Goal: Information Seeking & Learning: Learn about a topic

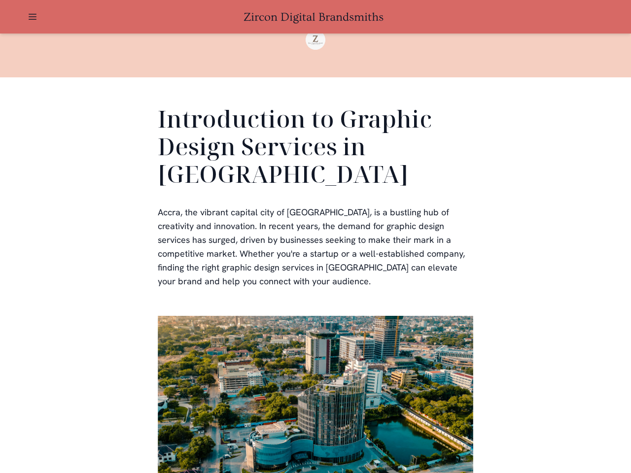
scroll to position [296, 0]
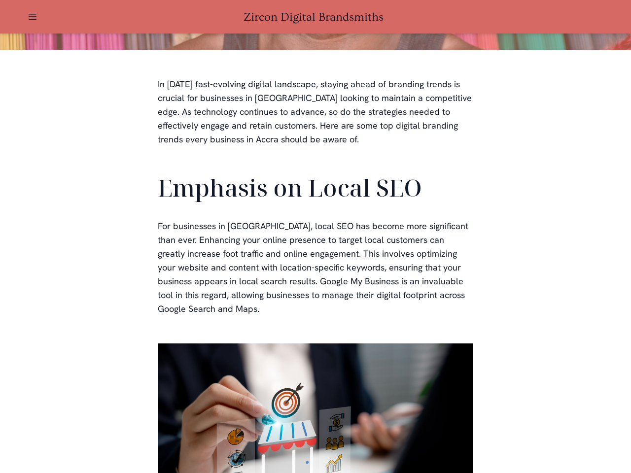
scroll to position [296, 0]
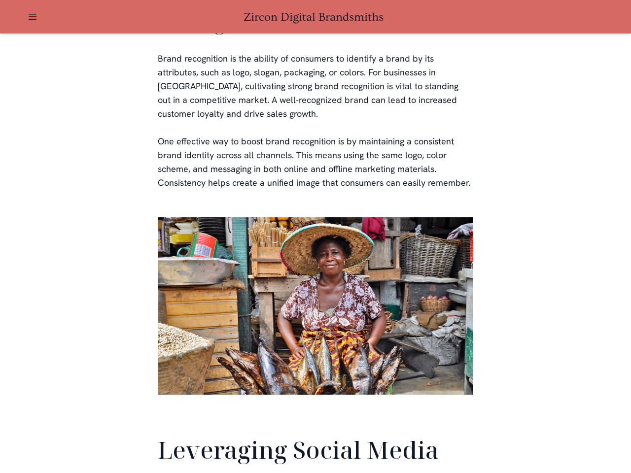
scroll to position [2319, 0]
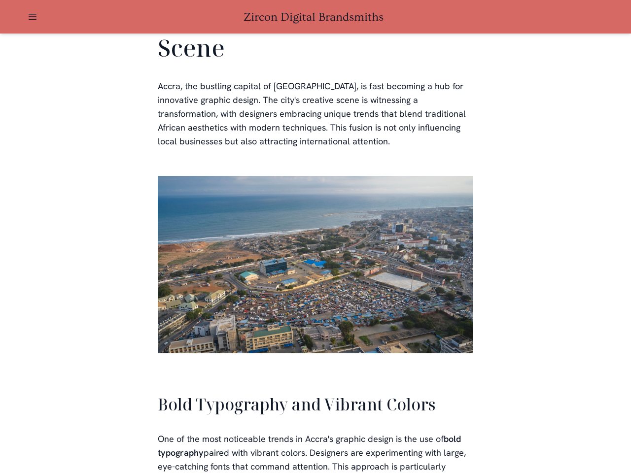
scroll to position [2230, 0]
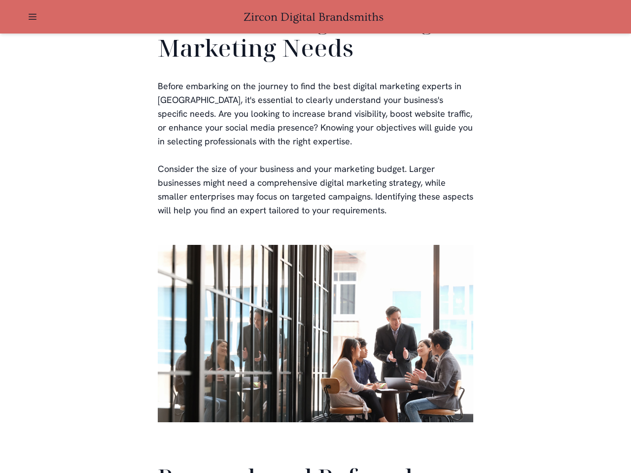
scroll to position [2345, 0]
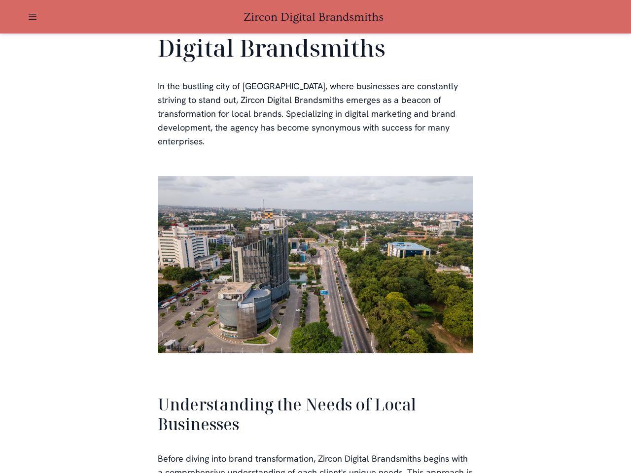
scroll to position [2100, 0]
